Goal: Task Accomplishment & Management: Complete application form

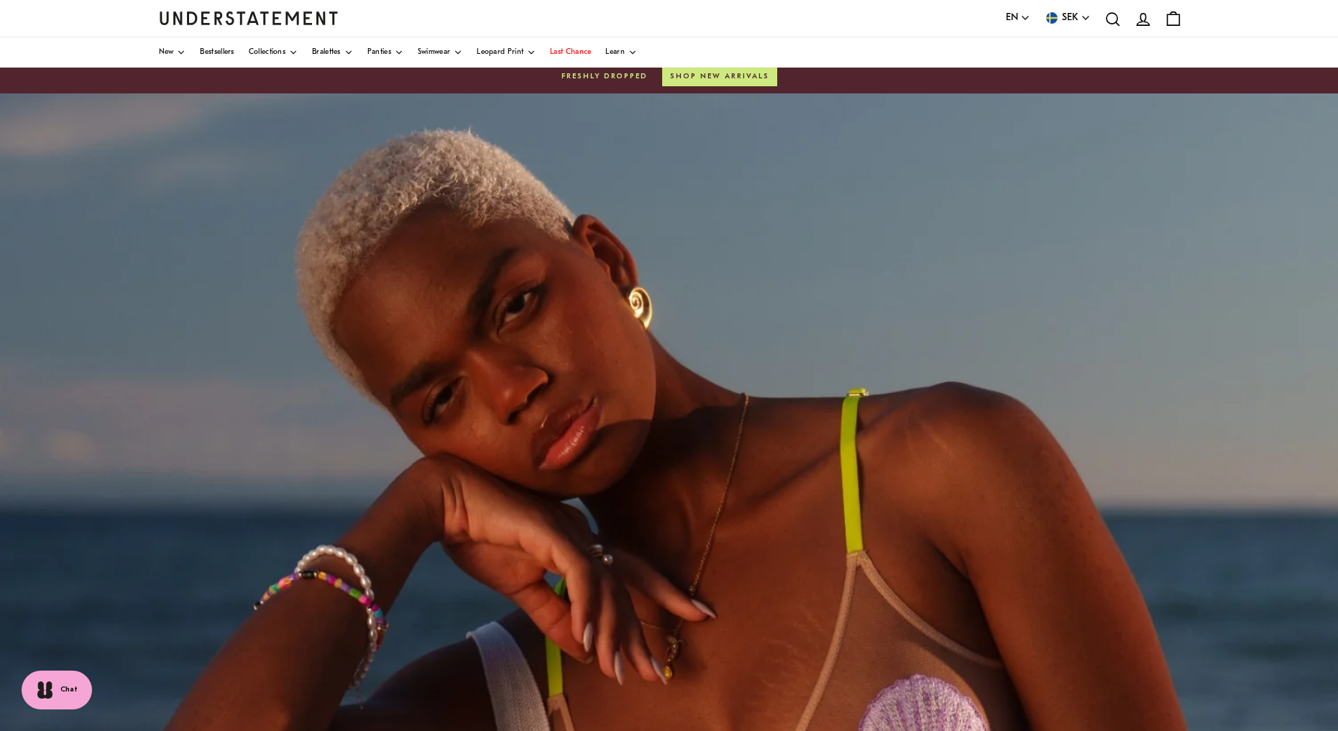
scroll to position [89, 0]
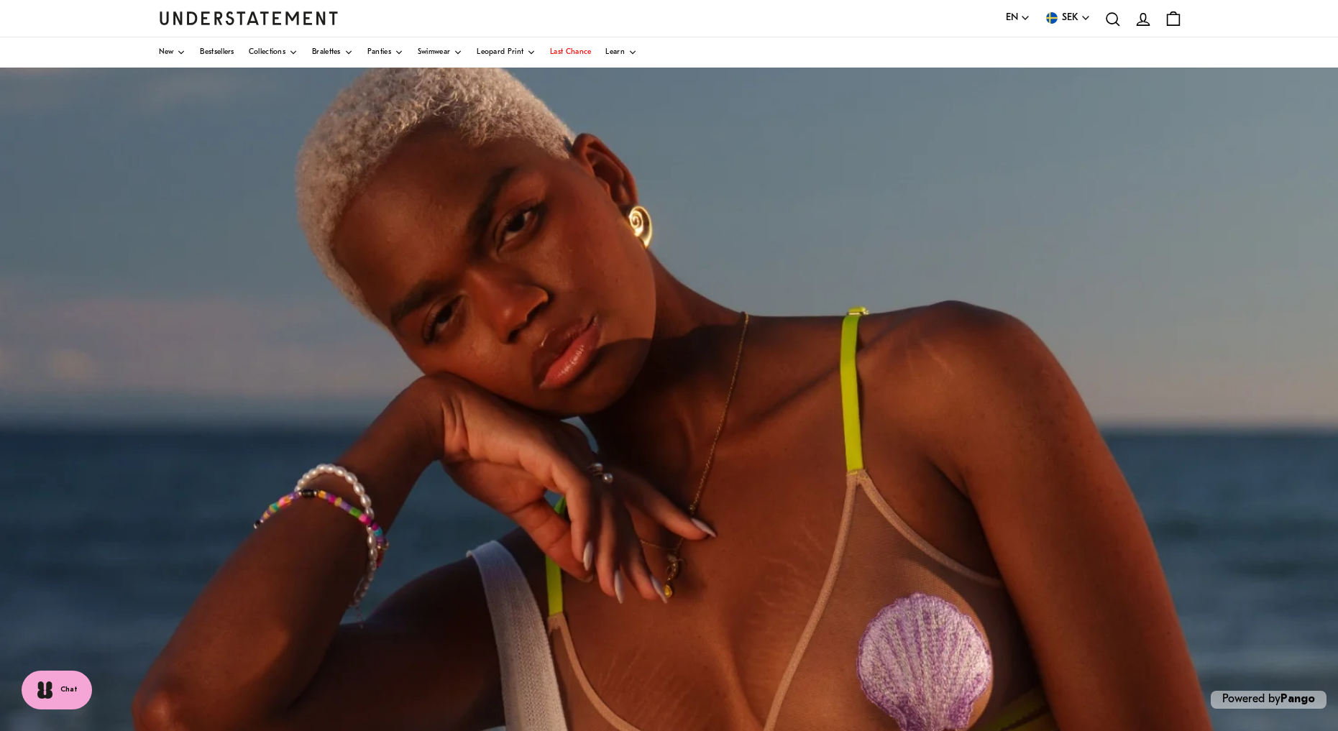
scroll to position [42, 0]
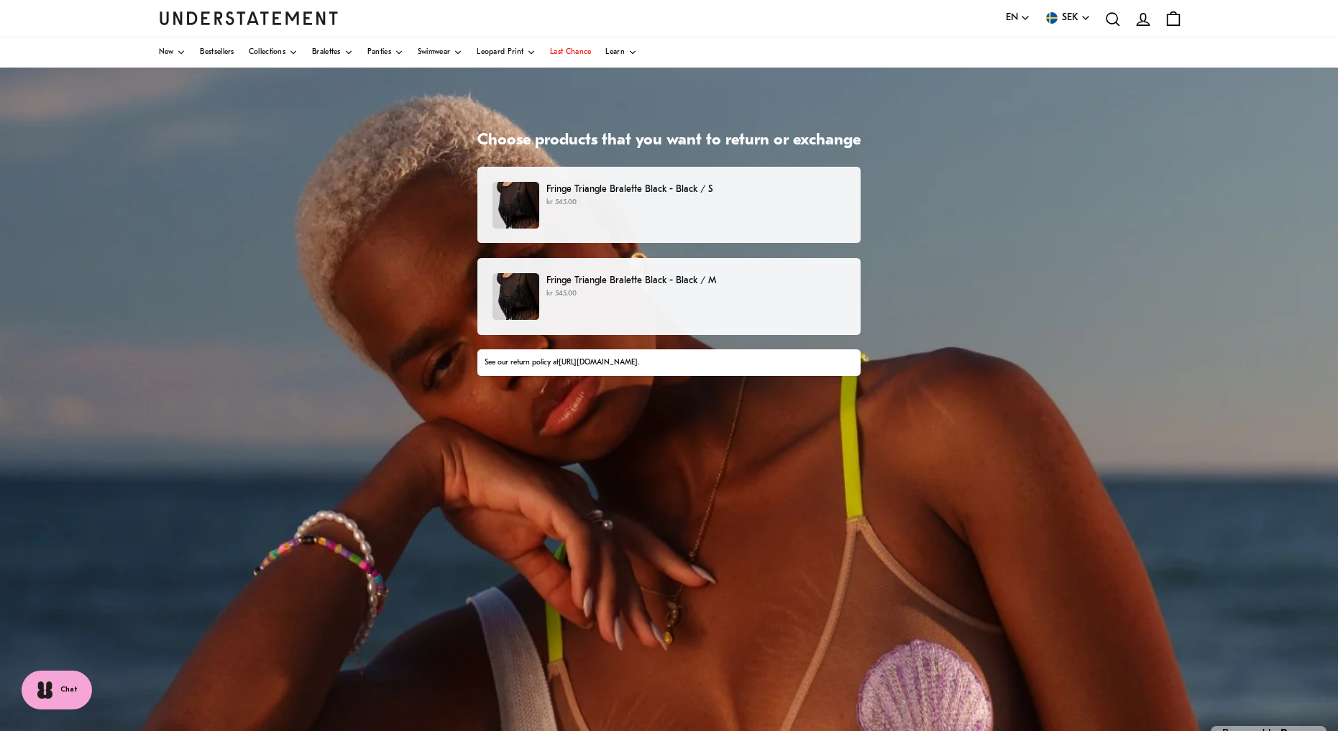
click at [647, 290] on p "kr 545.00" at bounding box center [696, 294] width 299 height 12
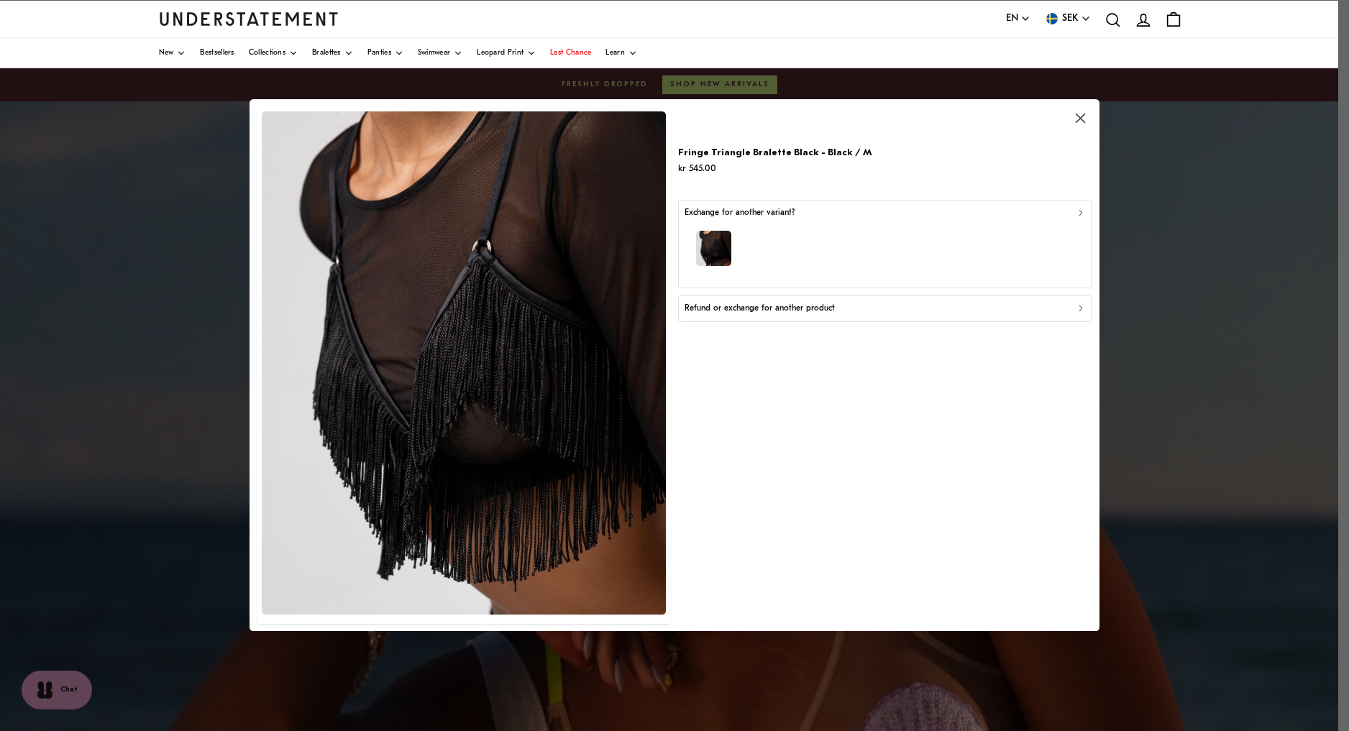
click at [982, 308] on div "Refund or exchange for another product" at bounding box center [885, 310] width 401 height 14
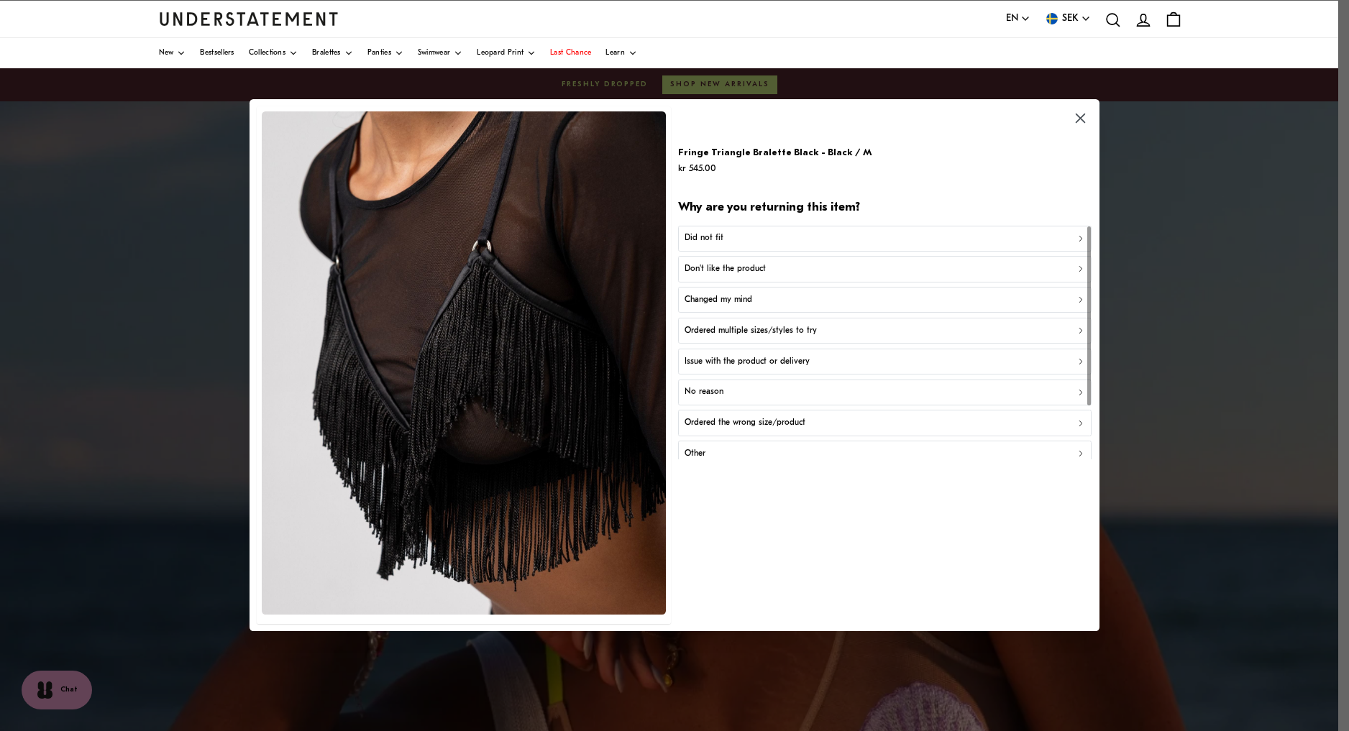
click at [800, 239] on div "Did not fit" at bounding box center [885, 239] width 401 height 14
click at [794, 279] on button "Too big" at bounding box center [884, 270] width 413 height 26
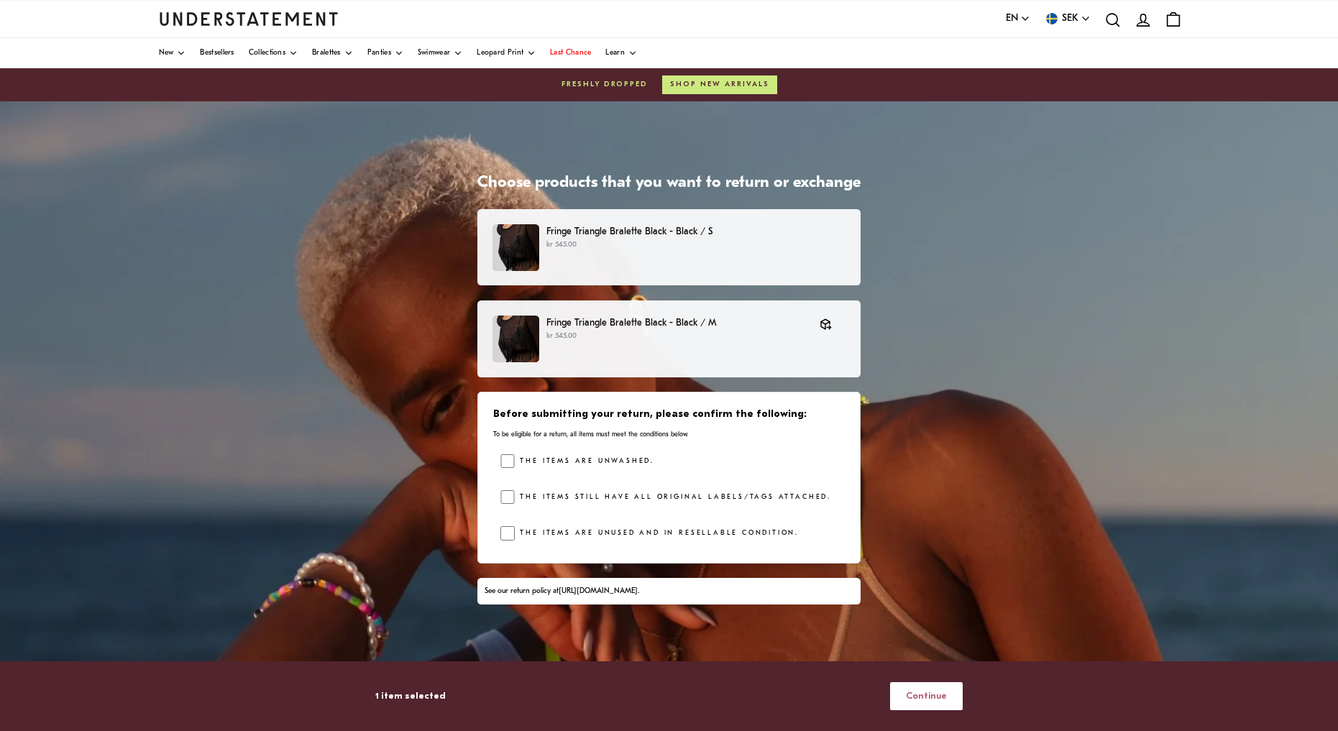
click at [933, 700] on span "Continue" at bounding box center [926, 696] width 41 height 27
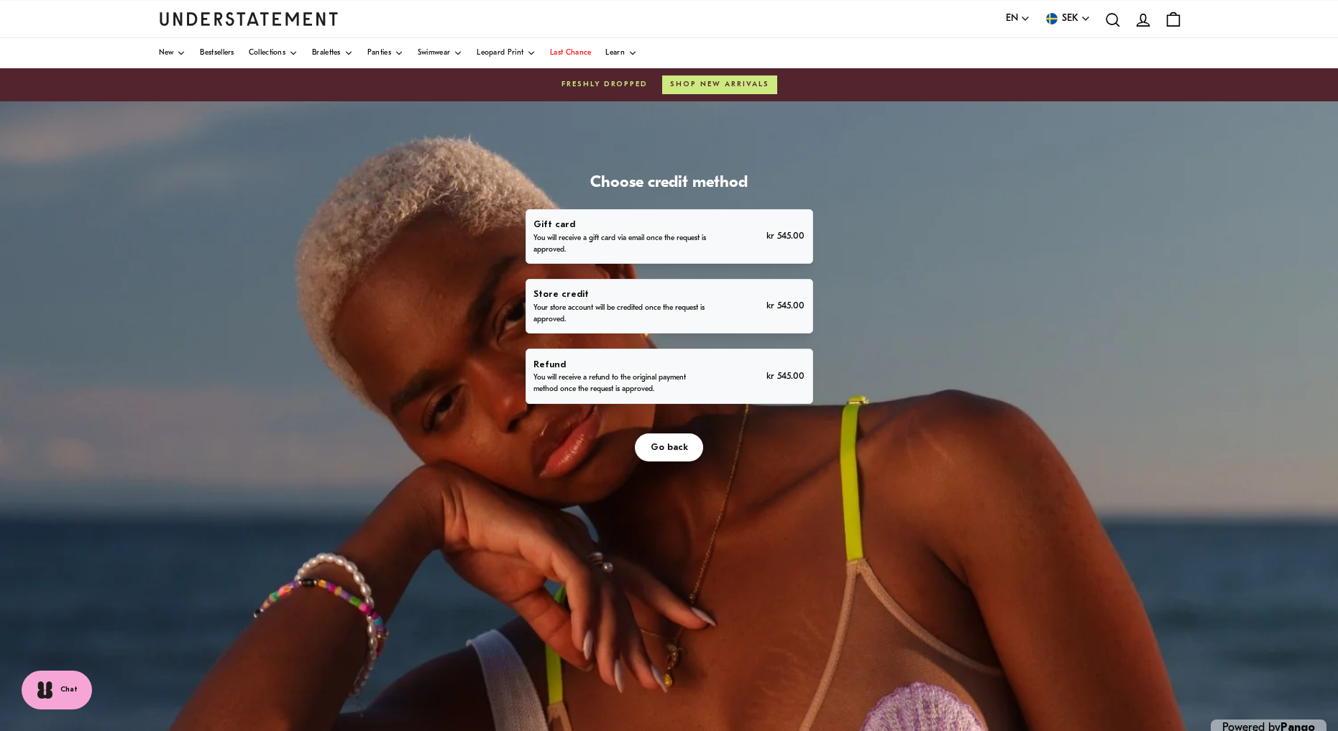
click at [674, 372] on p "Refund" at bounding box center [620, 364] width 173 height 15
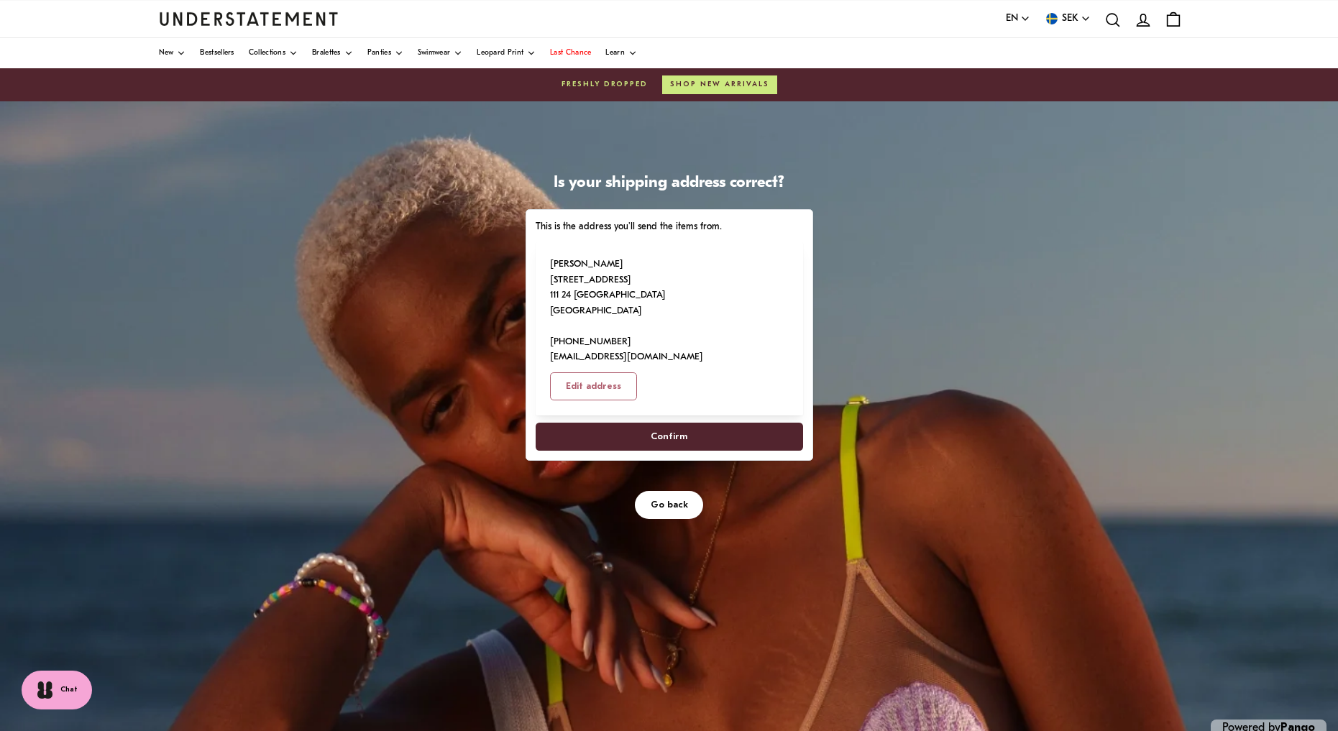
click at [690, 424] on span "Confirm" at bounding box center [669, 437] width 236 height 27
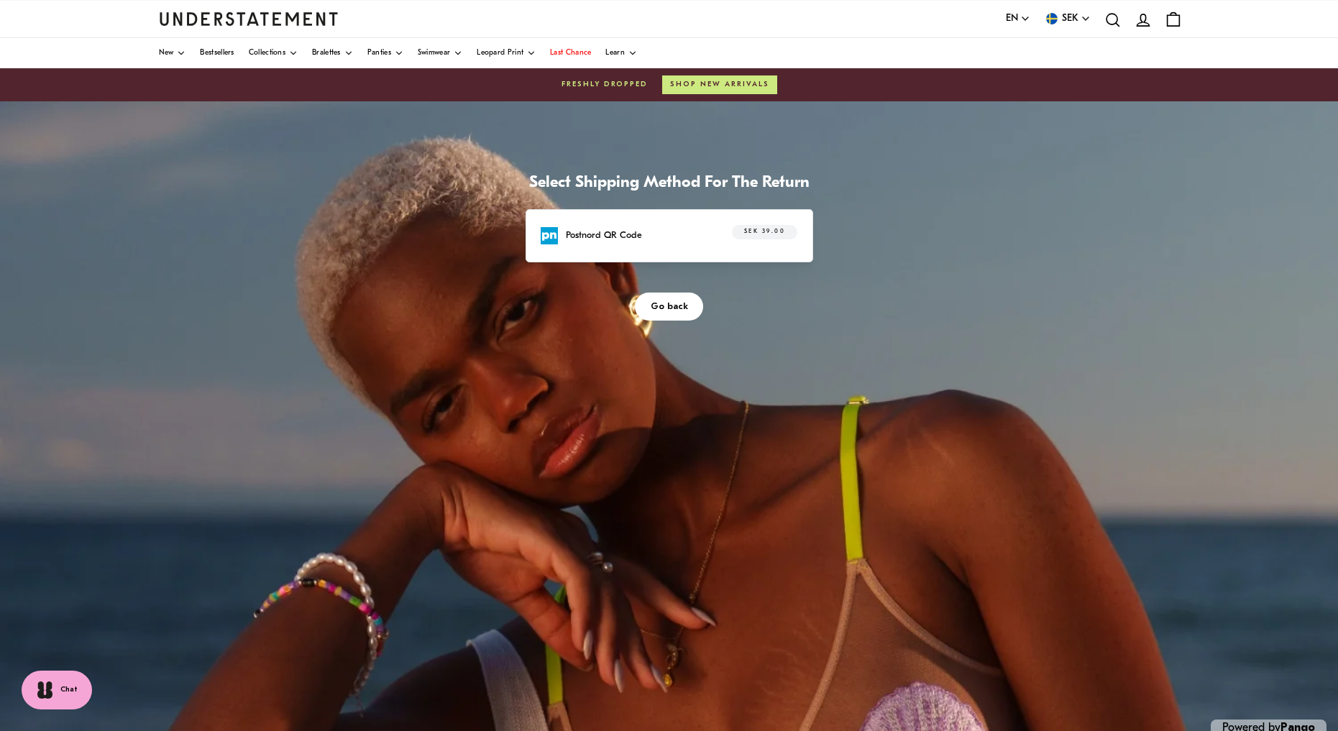
click at [710, 234] on div "Postnord QR Code SEK 39.00" at bounding box center [669, 236] width 256 height 22
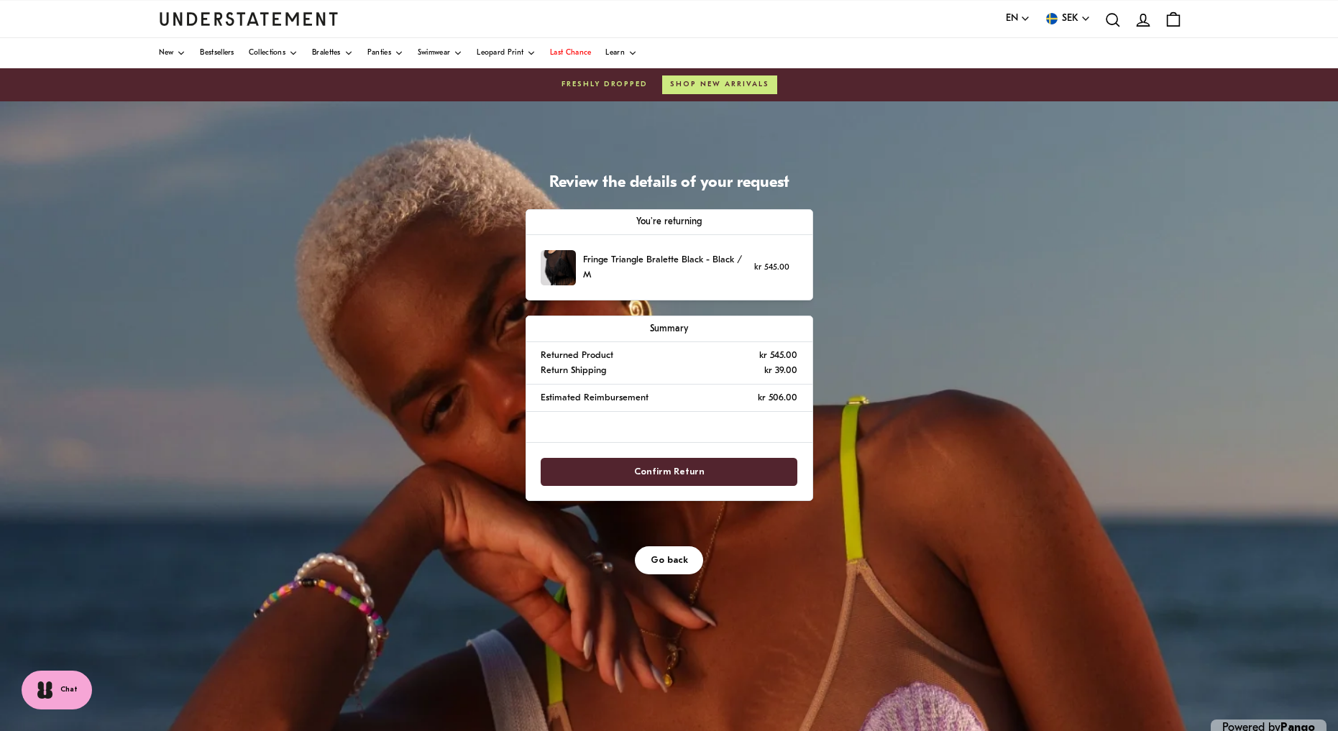
click at [700, 472] on span "Confirm Return" at bounding box center [669, 472] width 70 height 27
